Goal: Transaction & Acquisition: Book appointment/travel/reservation

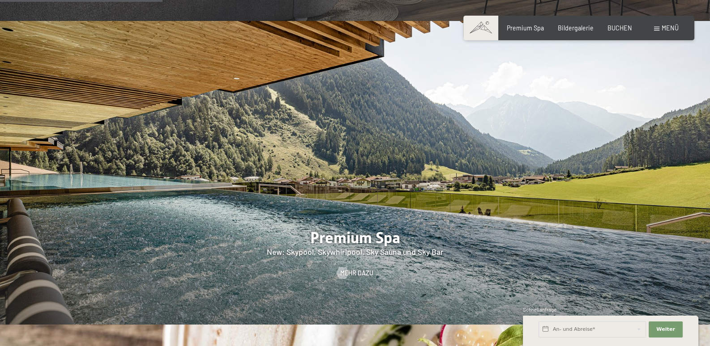
scroll to position [1034, 0]
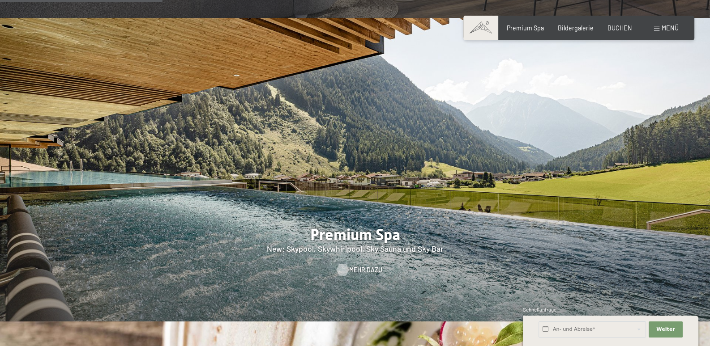
click at [355, 266] on span "Mehr dazu" at bounding box center [365, 270] width 33 height 9
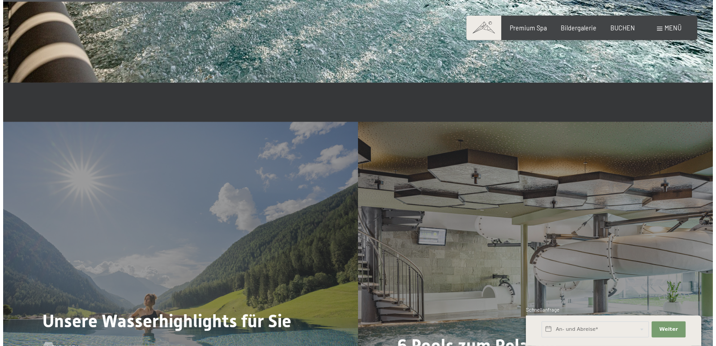
scroll to position [1927, 0]
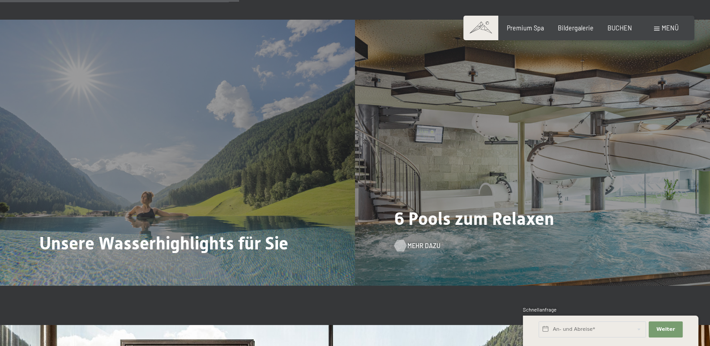
click at [422, 248] on span "Mehr dazu" at bounding box center [423, 246] width 33 height 9
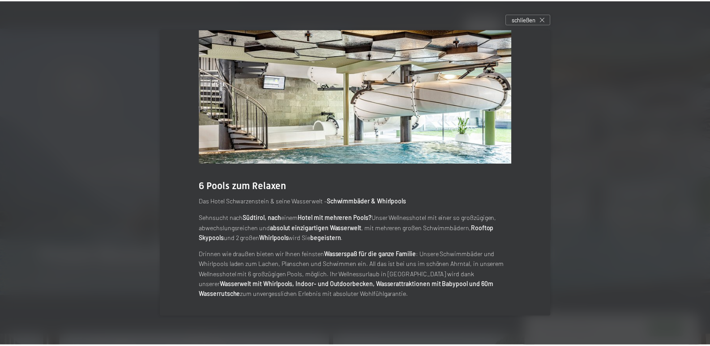
scroll to position [0, 0]
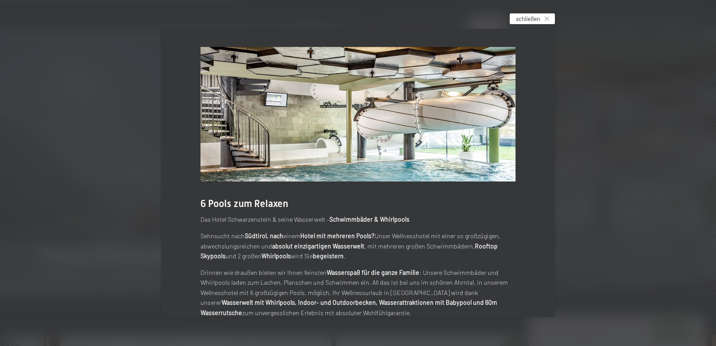
click at [526, 17] on span "schließen" at bounding box center [528, 19] width 24 height 8
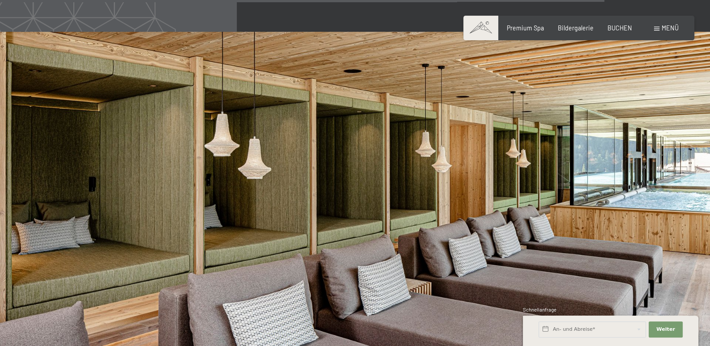
scroll to position [4190, 0]
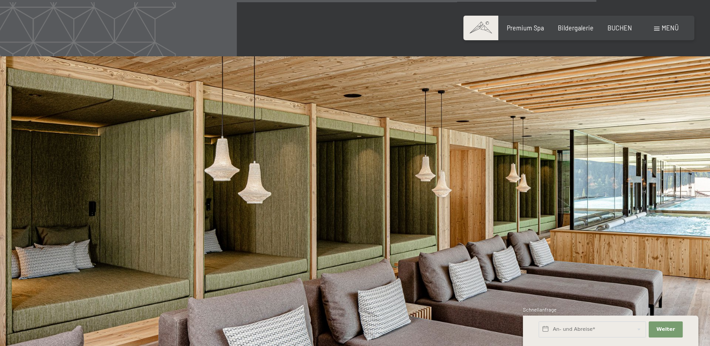
click at [658, 27] on span at bounding box center [656, 29] width 5 height 4
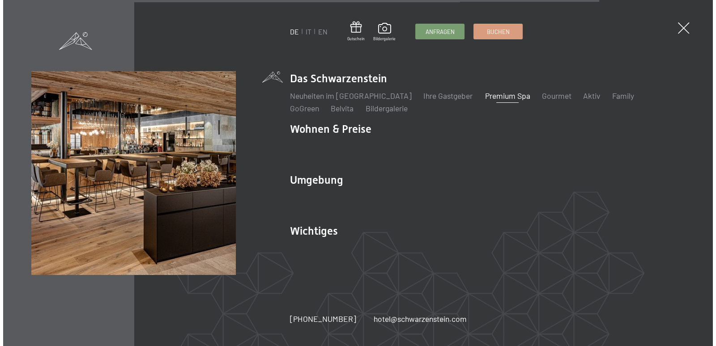
scroll to position [4201, 0]
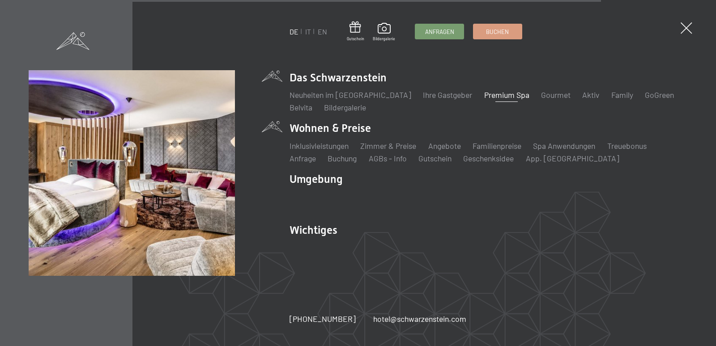
click at [311, 131] on li "Wohnen & Preise Inklusivleistungen Zimmer & Preise Liste Angebote Liste Familie…" at bounding box center [489, 142] width 398 height 43
click at [439, 147] on link "Angebote" at bounding box center [444, 146] width 33 height 10
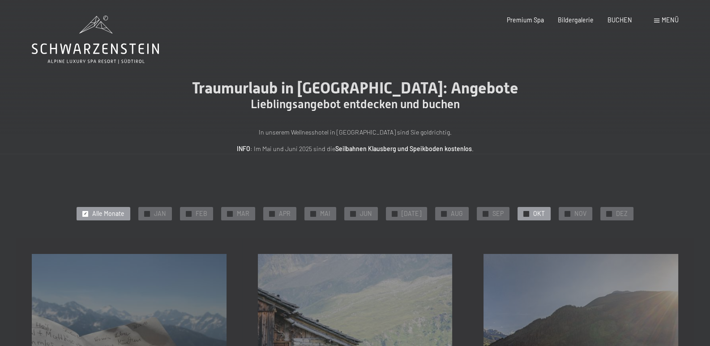
click at [533, 216] on span "OKT" at bounding box center [539, 213] width 12 height 9
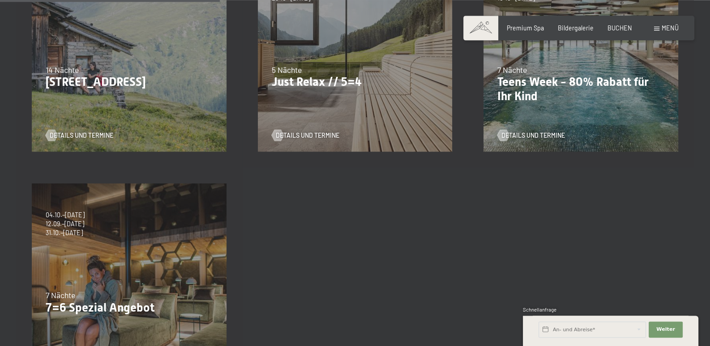
scroll to position [282, 0]
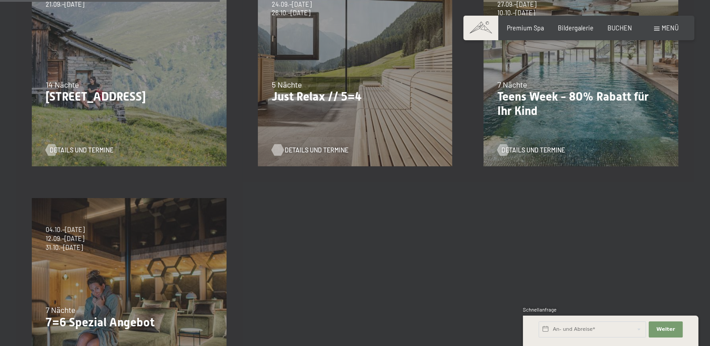
click at [301, 151] on span "Details und Termine" at bounding box center [317, 150] width 64 height 9
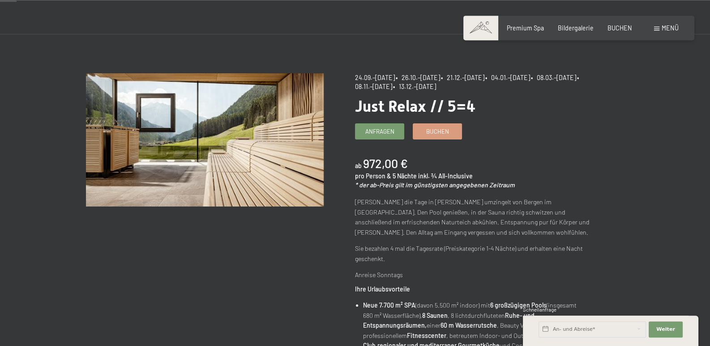
scroll to position [47, 0]
